Goal: Obtain resource: Download file/media

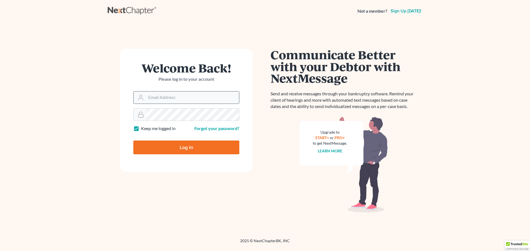
click at [168, 96] on input "Email Address" at bounding box center [192, 98] width 93 height 12
type input "hannahhooker@equaljusticelawgroup.com"
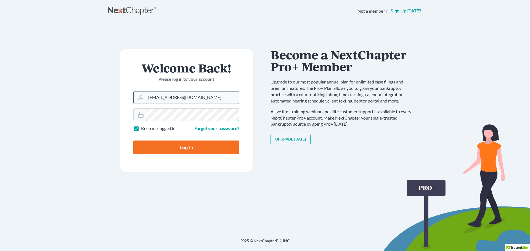
click at [133, 141] on input "Log In" at bounding box center [186, 148] width 106 height 14
type input "Thinking..."
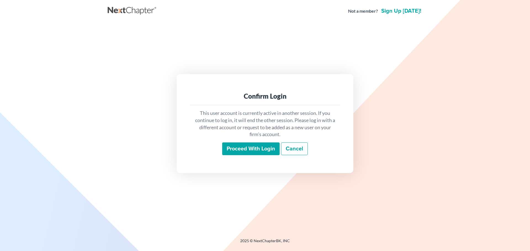
click at [242, 148] on input "Proceed with login" at bounding box center [250, 149] width 57 height 13
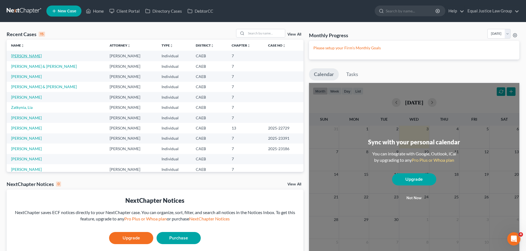
click at [28, 58] on link "Calzada, Stephani" at bounding box center [26, 56] width 31 height 5
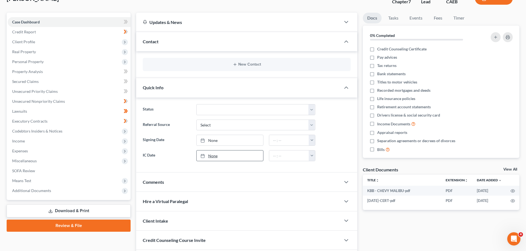
scroll to position [80, 0]
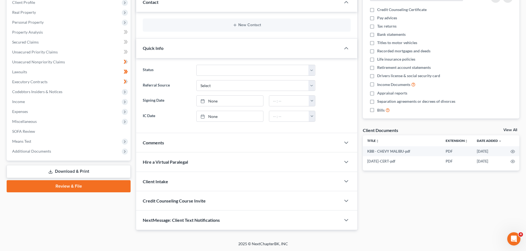
click at [84, 171] on link "Download & Print" at bounding box center [69, 171] width 124 height 13
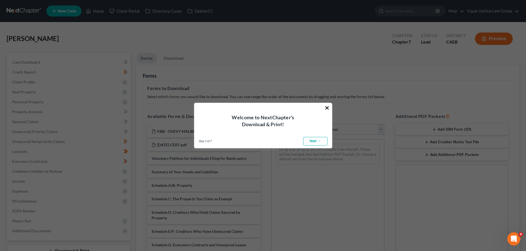
click at [326, 106] on button "×" at bounding box center [326, 108] width 5 height 9
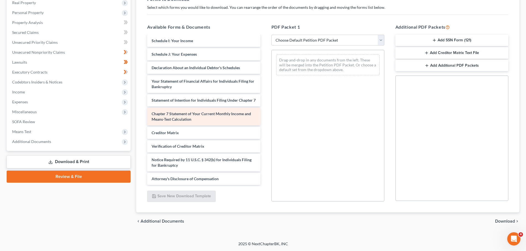
scroll to position [148, 0]
click at [443, 66] on button "Add Additional PDF Packets" at bounding box center [451, 66] width 113 height 12
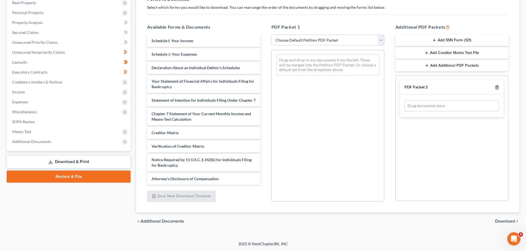
click at [497, 89] on icon "button" at bounding box center [497, 87] width 4 height 4
click at [375, 41] on select "Choose Default Petition PDF Packet Complete Bankruptcy Petition (all forms and …" at bounding box center [327, 40] width 113 height 11
select select "2"
click at [271, 35] on select "Choose Default Petition PDF Packet Complete Bankruptcy Petition (all forms and …" at bounding box center [327, 40] width 113 height 11
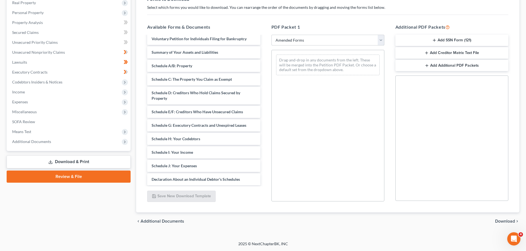
scroll to position [0, 0]
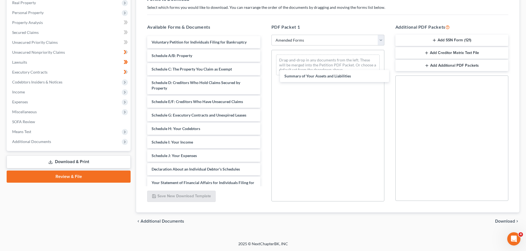
drag, startPoint x: 183, startPoint y: 57, endPoint x: 316, endPoint y: 77, distance: 134.3
click at [264, 78] on div "Summary of Your Assets and Liabilities Voluntary Petition for Individuals Filin…" at bounding box center [204, 161] width 122 height 251
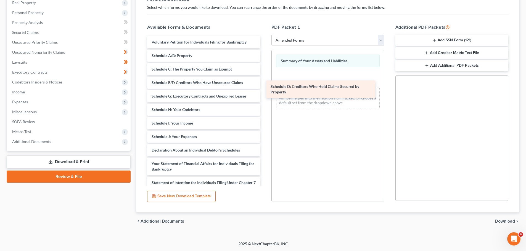
drag, startPoint x: 180, startPoint y: 85, endPoint x: 299, endPoint y: 89, distance: 119.0
click at [264, 89] on div "Schedule D: Creditors Who Hold Claims Secured by Property Voluntary Petition fo…" at bounding box center [204, 152] width 122 height 232
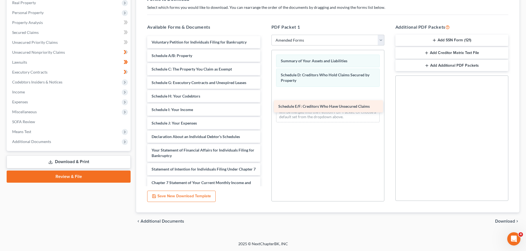
drag, startPoint x: 188, startPoint y: 83, endPoint x: 315, endPoint y: 107, distance: 128.9
click at [264, 107] on div "Schedule E/F: Creditors Who Have Unsecured Claims Voluntary Petition for Indivi…" at bounding box center [204, 145] width 122 height 218
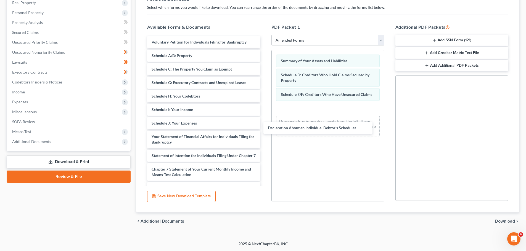
drag, startPoint x: 193, startPoint y: 138, endPoint x: 314, endPoint y: 126, distance: 121.6
click at [264, 126] on div "Declaration About an Individual Debtor's Schedules Voluntary Petition for Indiv…" at bounding box center [204, 138] width 122 height 205
